Goal: Information Seeking & Learning: Learn about a topic

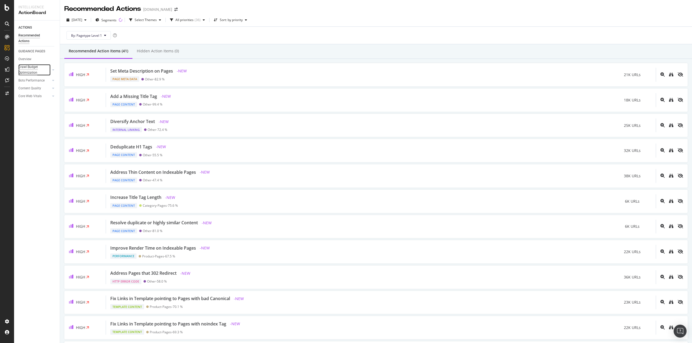
click at [31, 75] on div "Crawl Budget Optimization" at bounding box center [32, 69] width 28 height 11
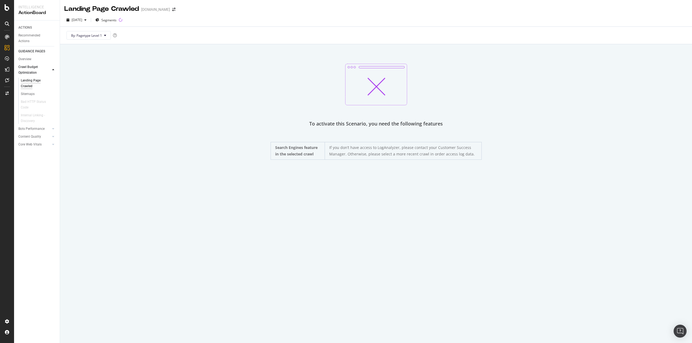
click at [28, 55] on div "Overview Crawl Budget Optimization Landing Page Crawled Sitemaps Bad HTTP Statu…" at bounding box center [38, 102] width 41 height 94
drag, startPoint x: 28, startPoint y: 56, endPoint x: 51, endPoint y: 75, distance: 29.8
click at [28, 56] on div "Overview" at bounding box center [24, 59] width 13 height 6
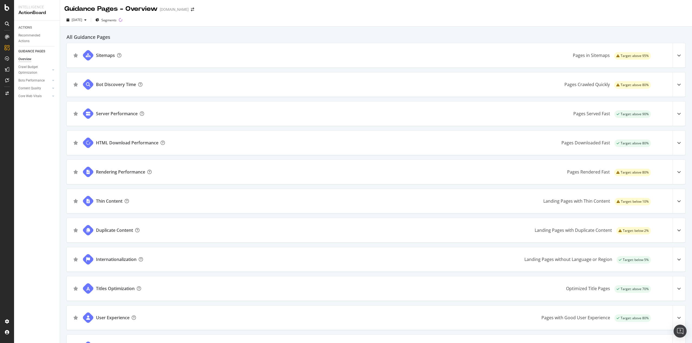
click at [251, 35] on h2 "All Guidance Pages" at bounding box center [375, 37] width 619 height 8
click at [677, 229] on icon at bounding box center [679, 231] width 4 height 4
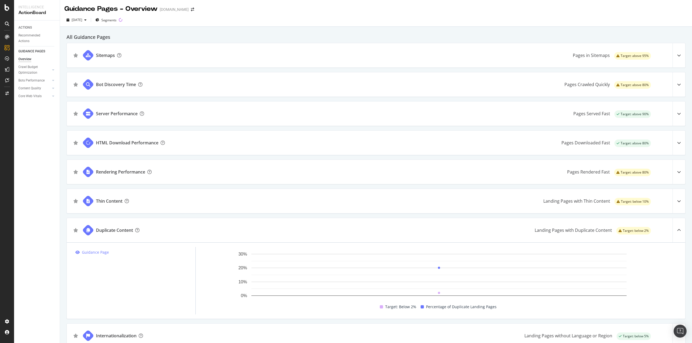
click at [155, 55] on div "Sitemaps Pages in Sitemaps Target: above 95%" at bounding box center [376, 55] width 618 height 24
click at [677, 53] on icon at bounding box center [679, 55] width 4 height 4
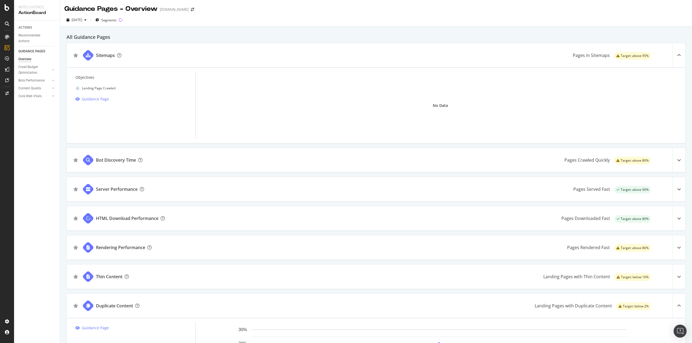
click at [87, 86] on div "Landing Page Crawled" at bounding box center [99, 88] width 34 height 6
click at [678, 53] on div at bounding box center [678, 55] width 13 height 24
click at [677, 55] on icon at bounding box center [679, 55] width 4 height 4
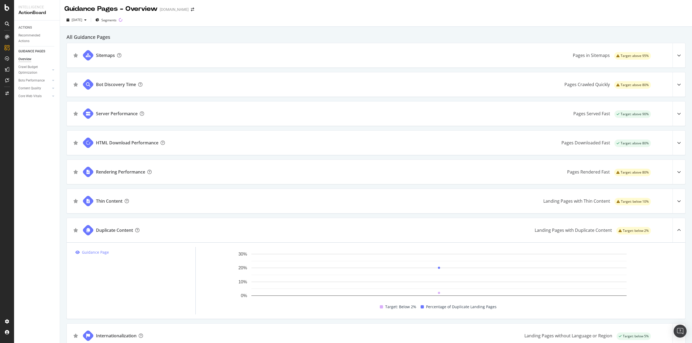
click at [579, 35] on h2 "All Guidance Pages" at bounding box center [375, 37] width 619 height 8
click at [133, 38] on h2 "All Guidance Pages" at bounding box center [375, 37] width 619 height 8
